Goal: Find specific page/section: Find specific page/section

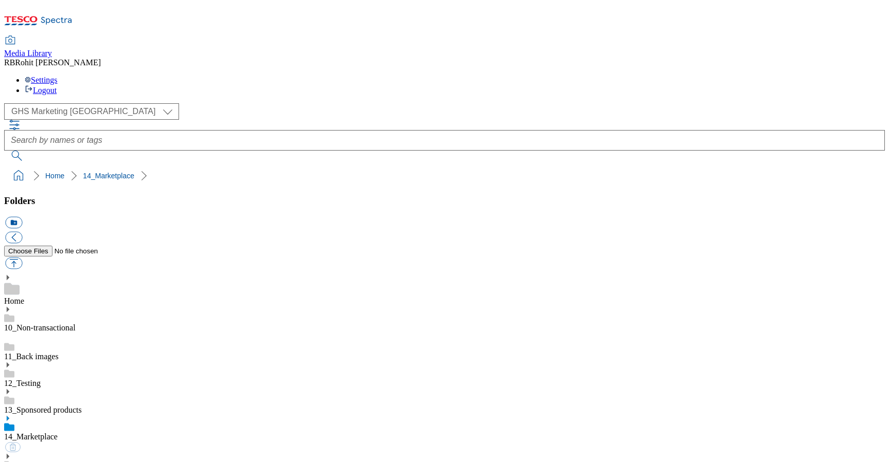
select select "flare-ghs-mktg"
click at [84, 362] on div "12_Testing" at bounding box center [444, 375] width 881 height 27
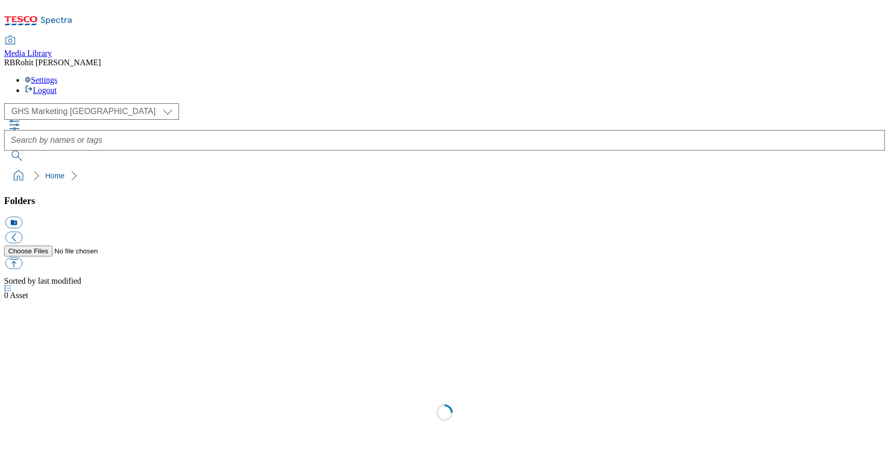
scroll to position [1, 0]
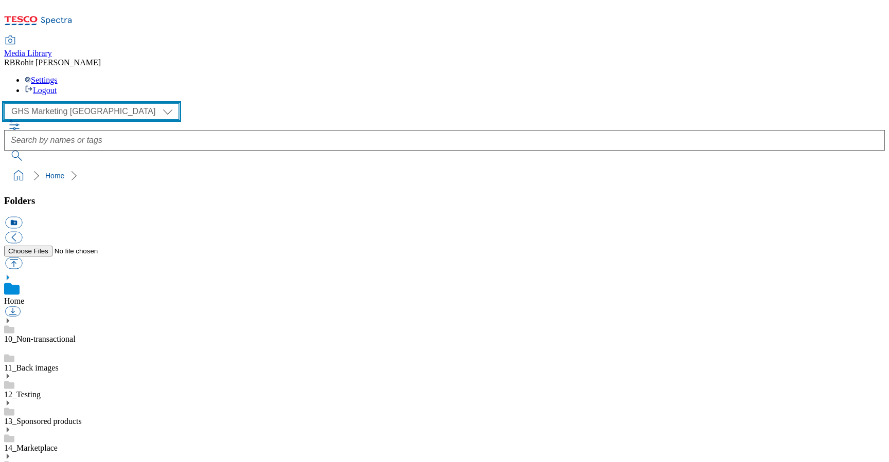
click at [98, 103] on select "Clubcard Marketing Clubcard ROI Dotcom UK GHS Marketing UK GHS ROI Realfood Tes…" at bounding box center [91, 111] width 175 height 16
select select "flare-ghs-roi"
click at [7, 103] on select "Clubcard Marketing Clubcard ROI Dotcom UK GHS Marketing UK GHS ROI Realfood Tes…" at bounding box center [91, 111] width 175 height 16
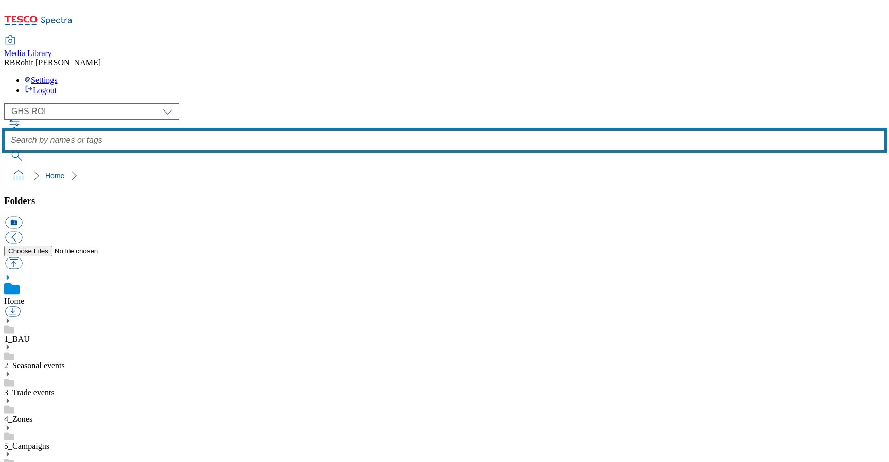
click at [342, 130] on input "text" at bounding box center [444, 140] width 881 height 21
type input "meals"
click at [4, 151] on button "submit" at bounding box center [17, 156] width 27 height 10
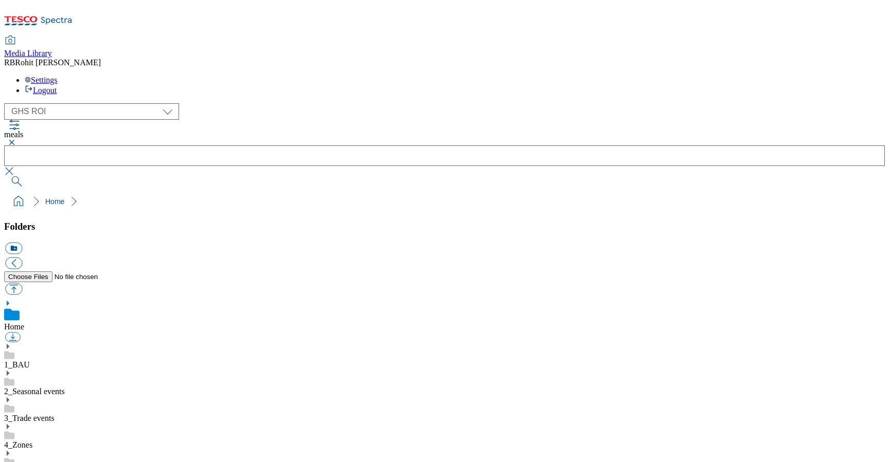
scroll to position [579, 0]
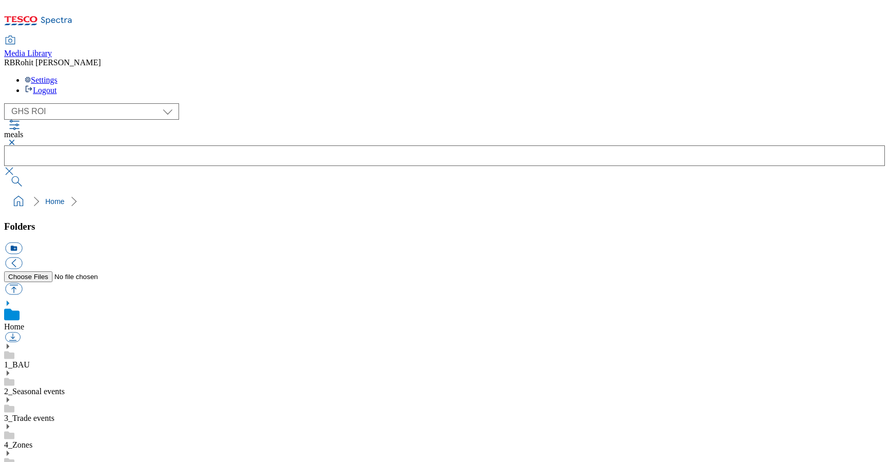
scroll to position [96, 0]
click at [16, 139] on button "button" at bounding box center [10, 142] width 12 height 6
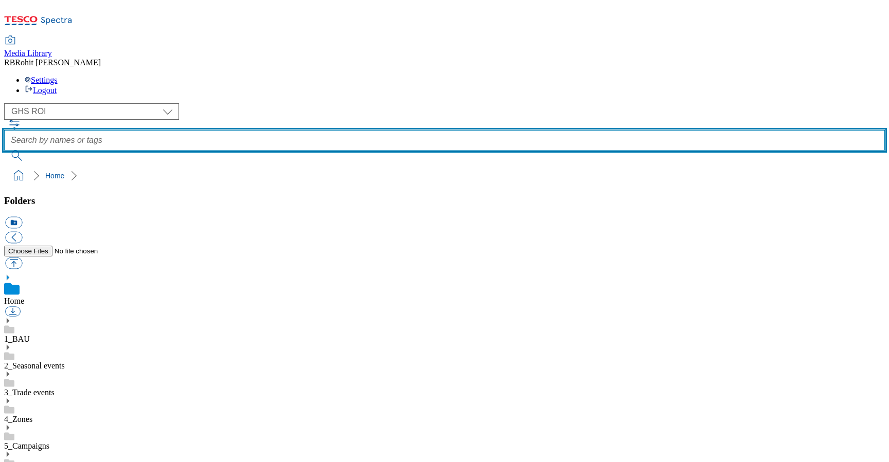
click at [337, 130] on input "text" at bounding box center [444, 140] width 881 height 21
type input "keelings"
click at [4, 151] on button "submit" at bounding box center [17, 156] width 27 height 10
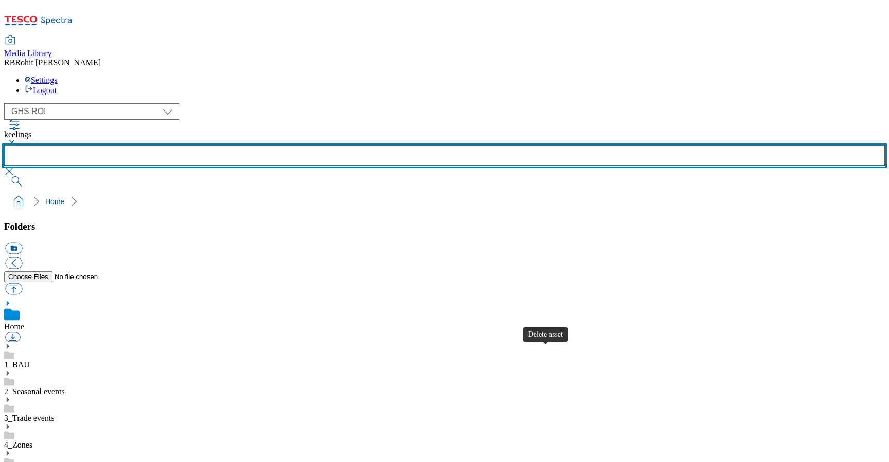
scroll to position [0, 0]
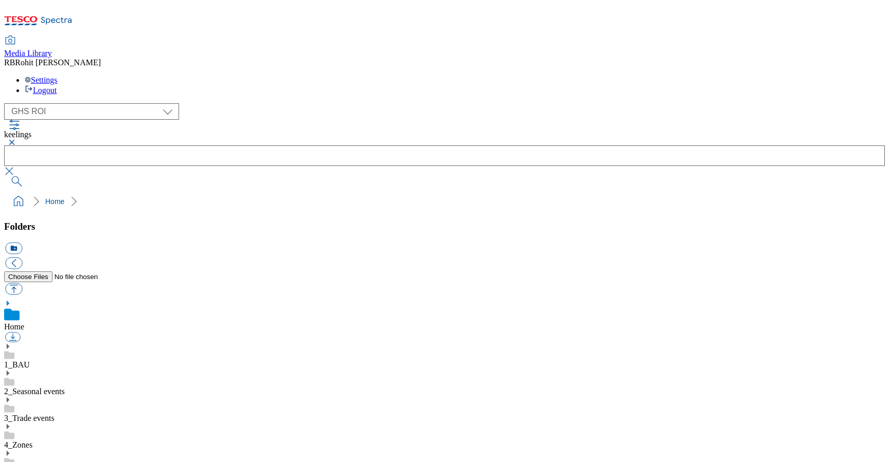
click at [16, 139] on button "button" at bounding box center [10, 142] width 12 height 6
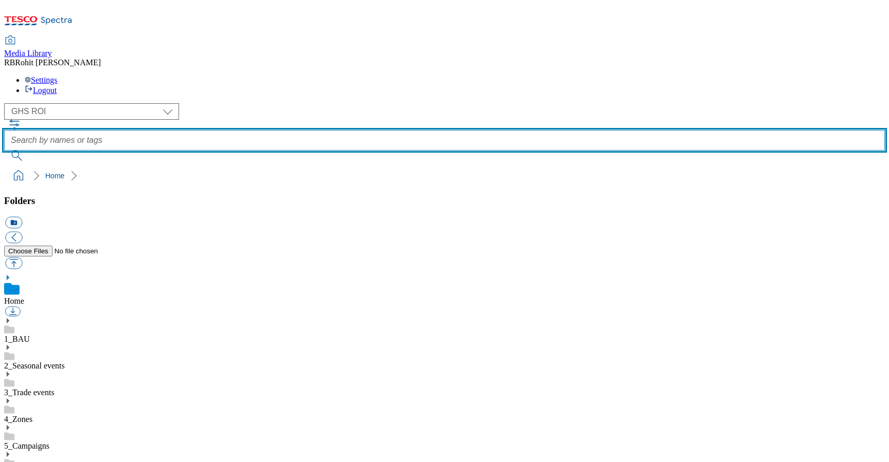
click at [344, 130] on input "text" at bounding box center [444, 140] width 881 height 21
type input "keeling"
click at [4, 151] on button "submit" at bounding box center [17, 156] width 27 height 10
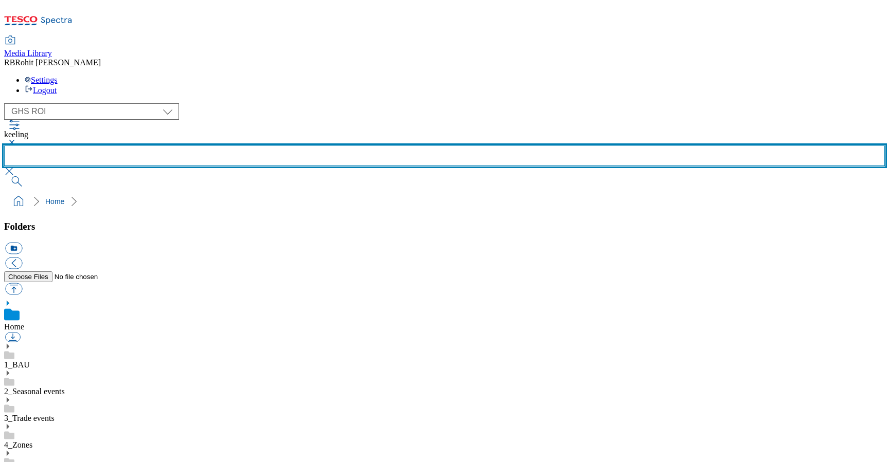
scroll to position [58, 0]
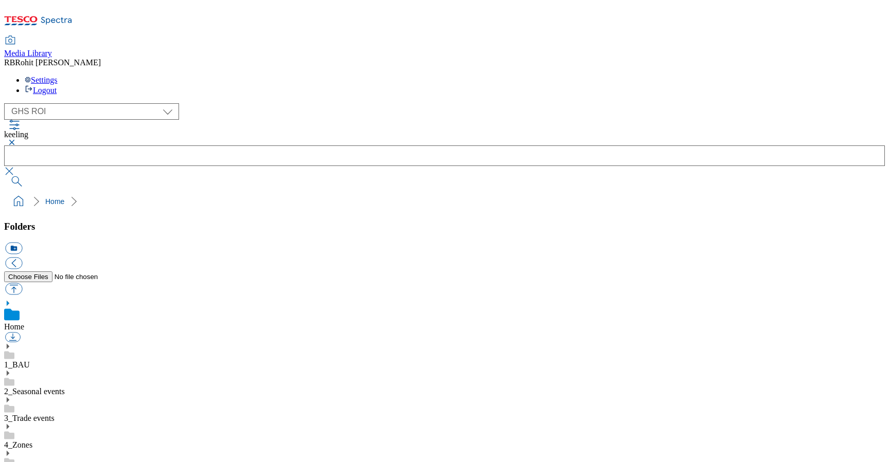
click at [16, 139] on button "button" at bounding box center [10, 142] width 12 height 6
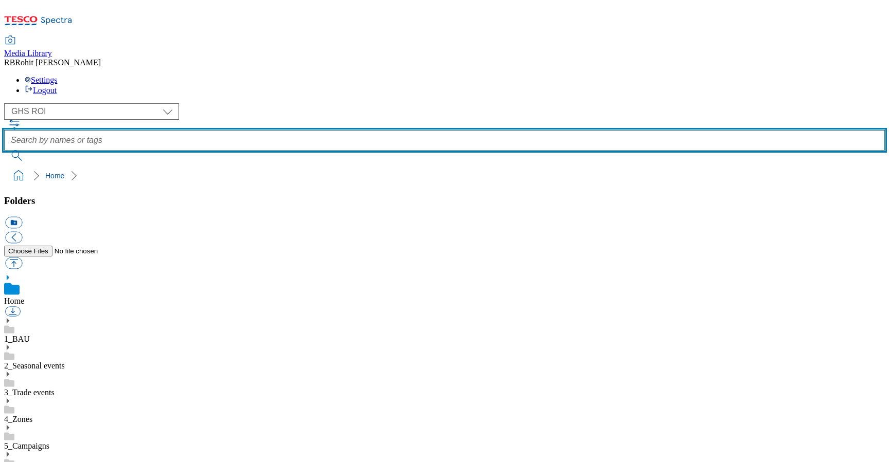
click at [339, 130] on input "text" at bounding box center [444, 140] width 881 height 21
type input "pringle"
click at [4, 151] on button "submit" at bounding box center [17, 156] width 27 height 10
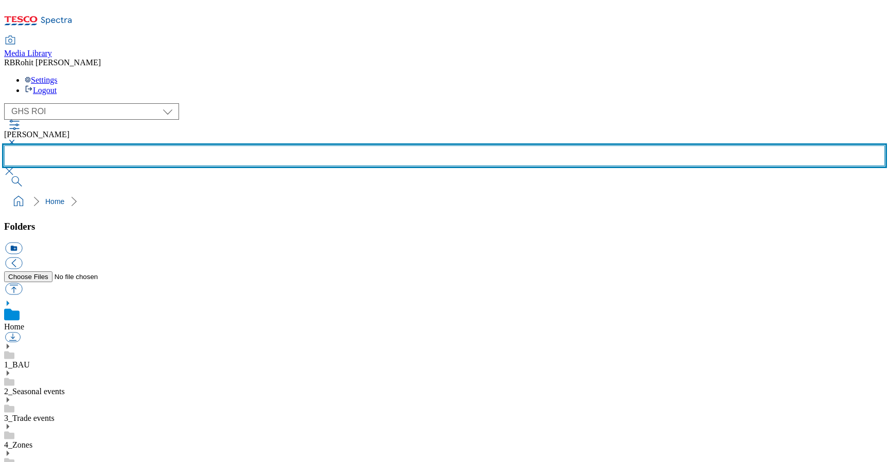
scroll to position [0, 0]
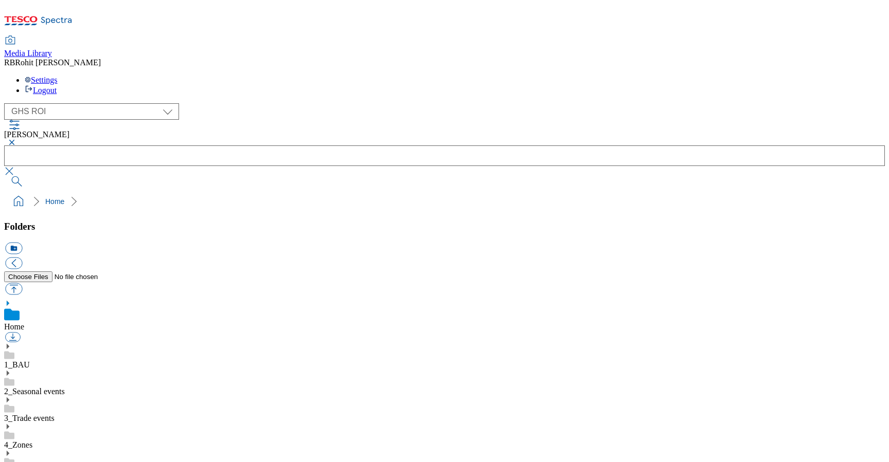
click at [16, 139] on button "button" at bounding box center [10, 142] width 12 height 6
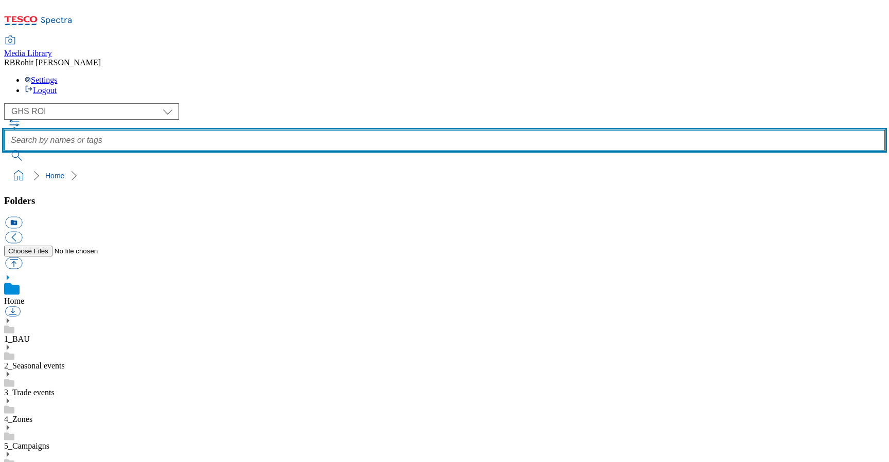
click at [340, 130] on input "text" at bounding box center [444, 140] width 881 height 21
type input "blas"
click at [4, 151] on button "submit" at bounding box center [17, 156] width 27 height 10
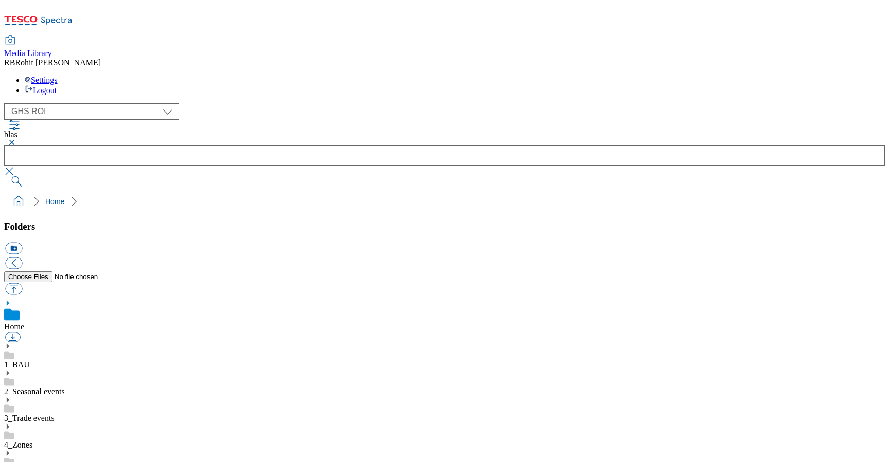
click at [16, 139] on button "button" at bounding box center [10, 142] width 12 height 6
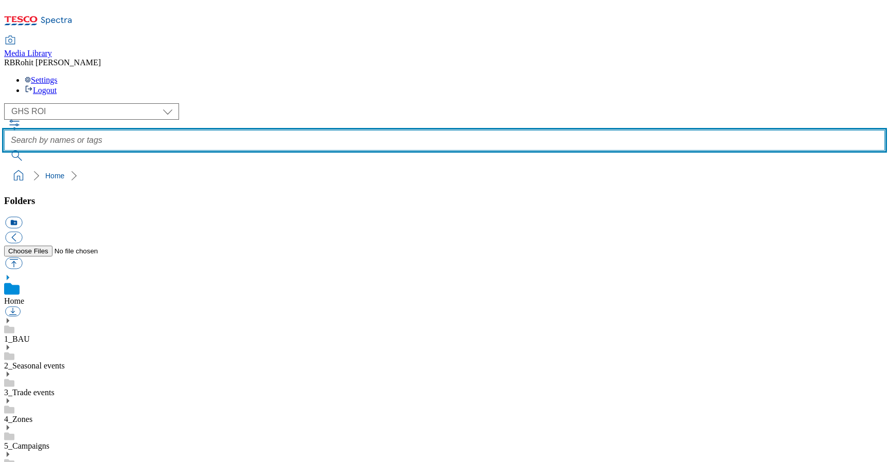
click at [331, 130] on input "text" at bounding box center [444, 140] width 881 height 21
type input "tub"
click at [4, 151] on button "submit" at bounding box center [17, 156] width 27 height 10
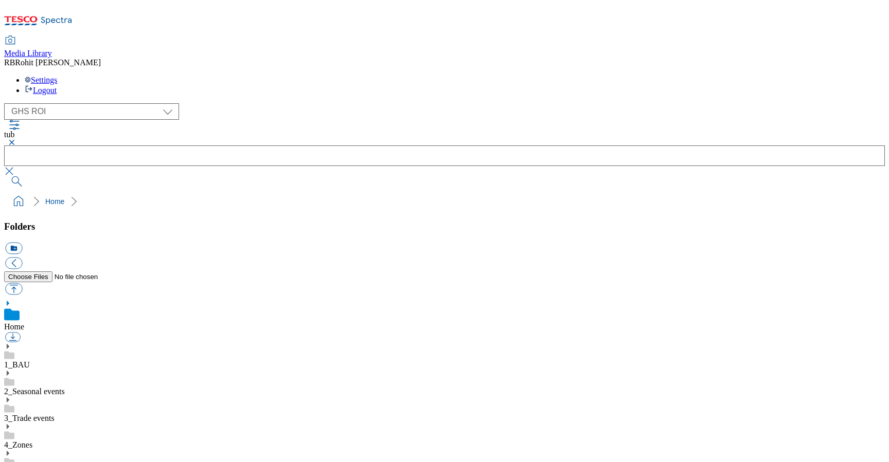
scroll to position [456, 0]
